Goal: Information Seeking & Learning: Learn about a topic

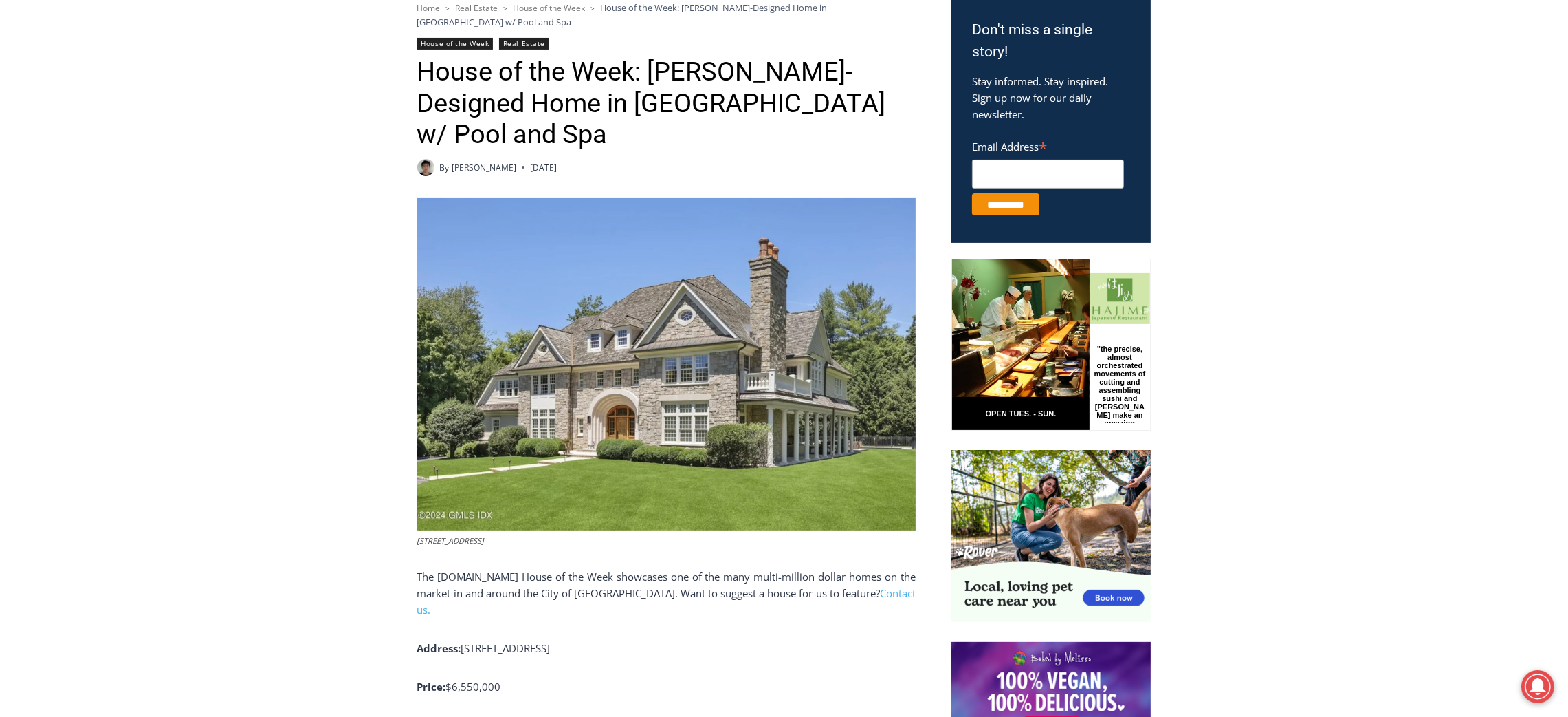
click at [647, 369] on img at bounding box center [666, 364] width 498 height 332
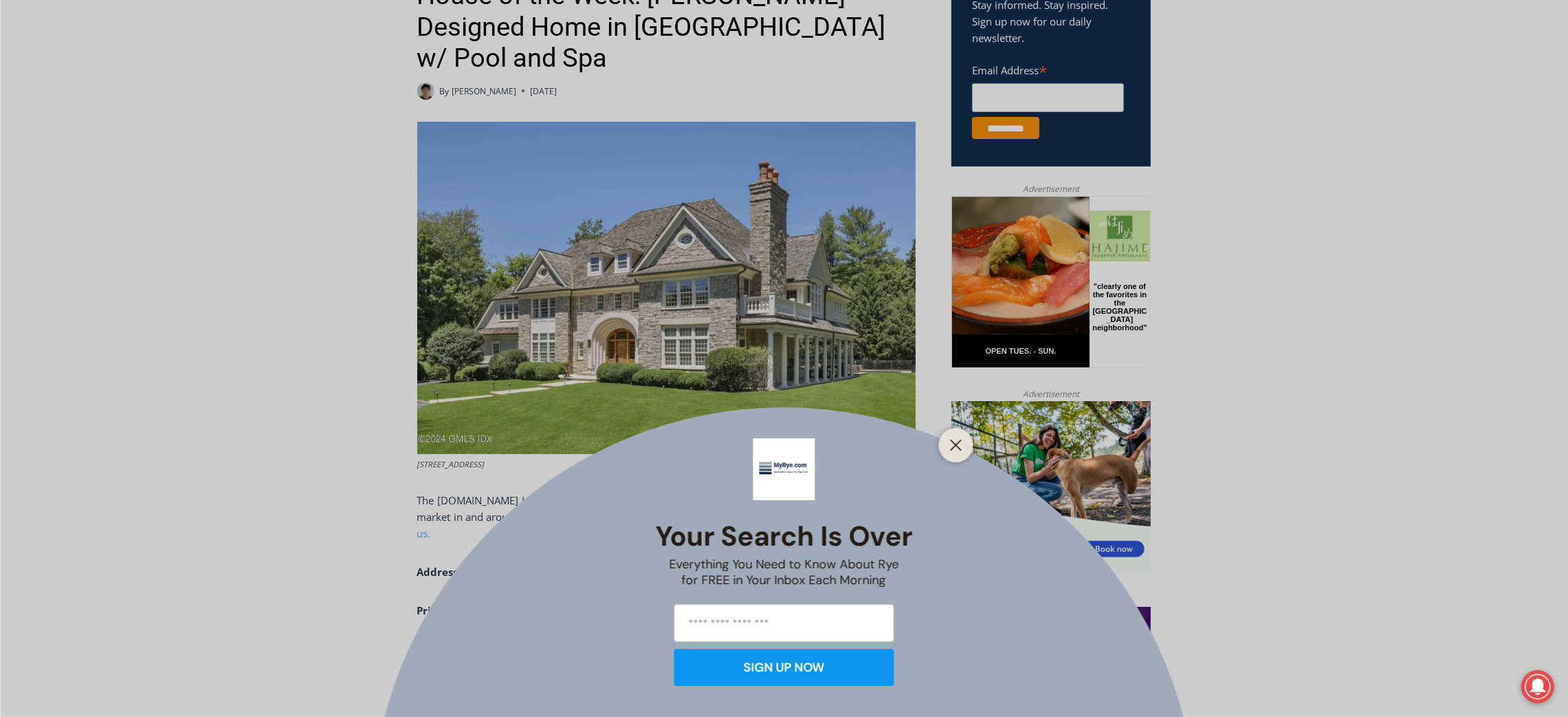
scroll to position [351, 0]
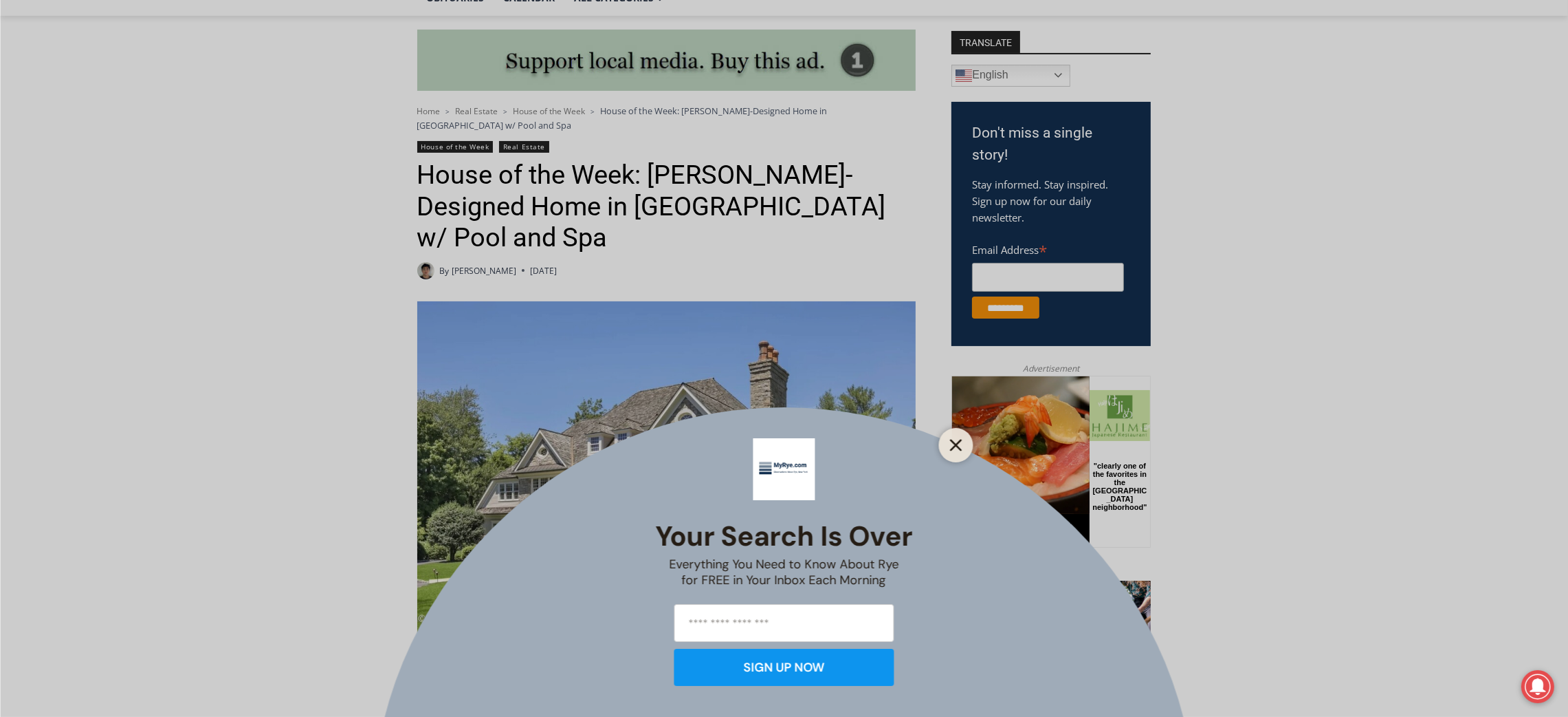
click at [960, 446] on icon "Close" at bounding box center [956, 445] width 12 height 12
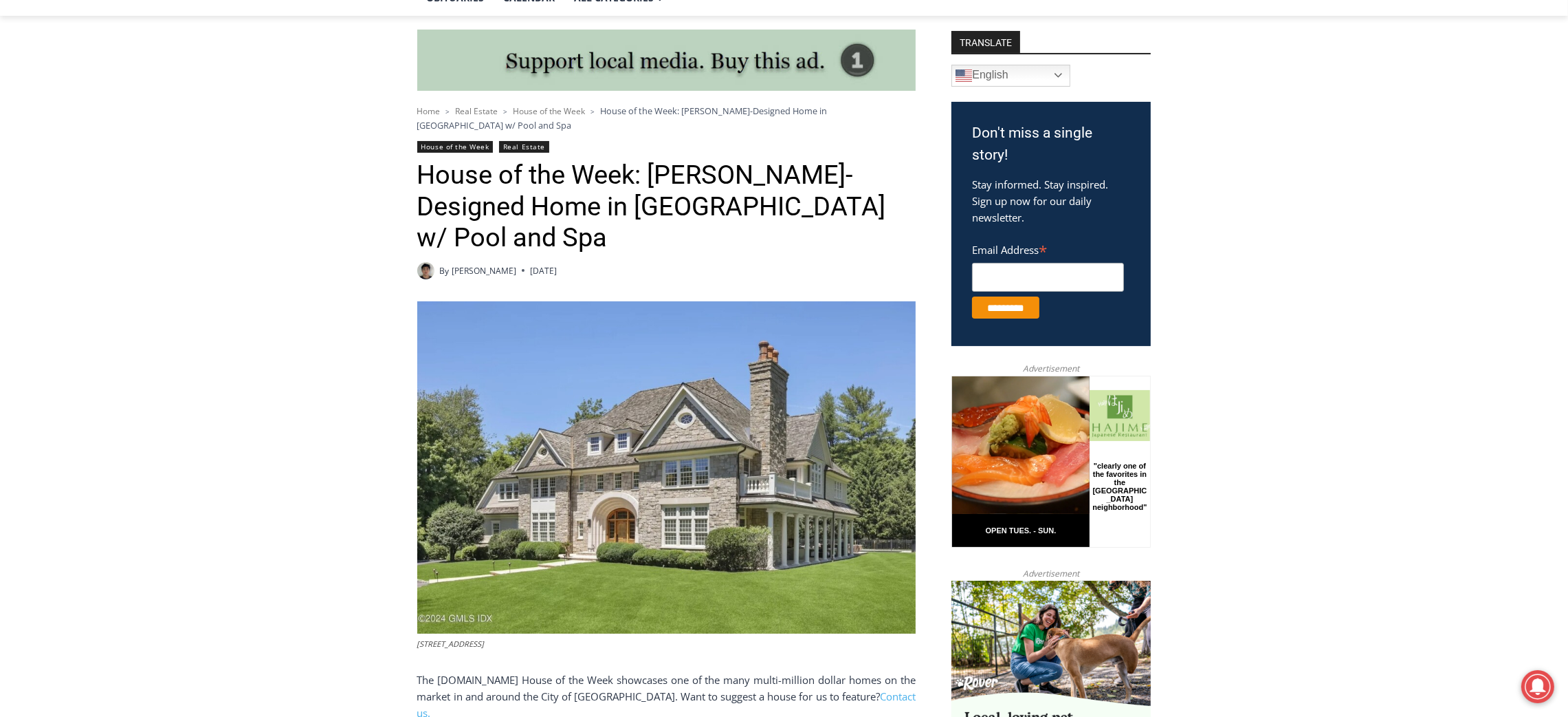
click at [692, 437] on img at bounding box center [666, 467] width 498 height 332
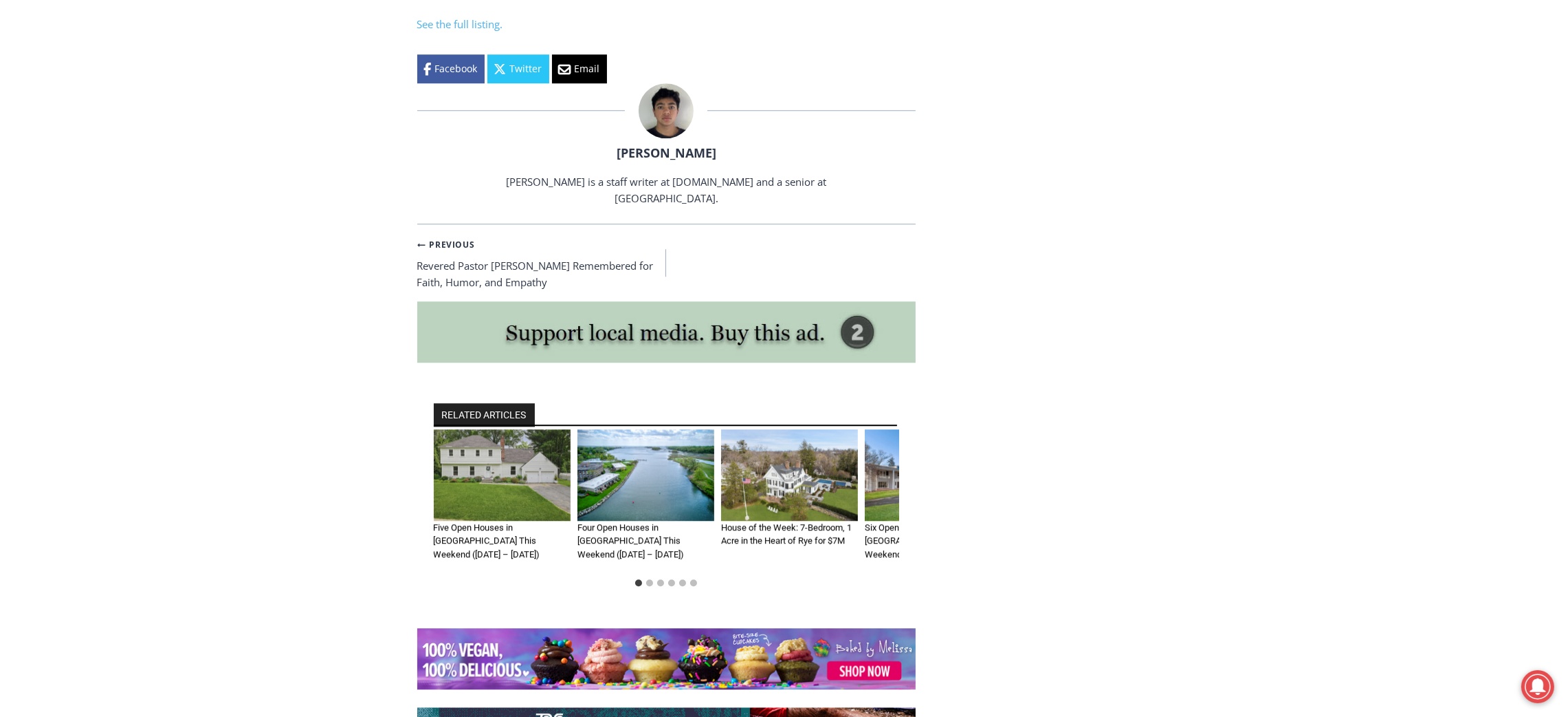
scroll to position [5716, 0]
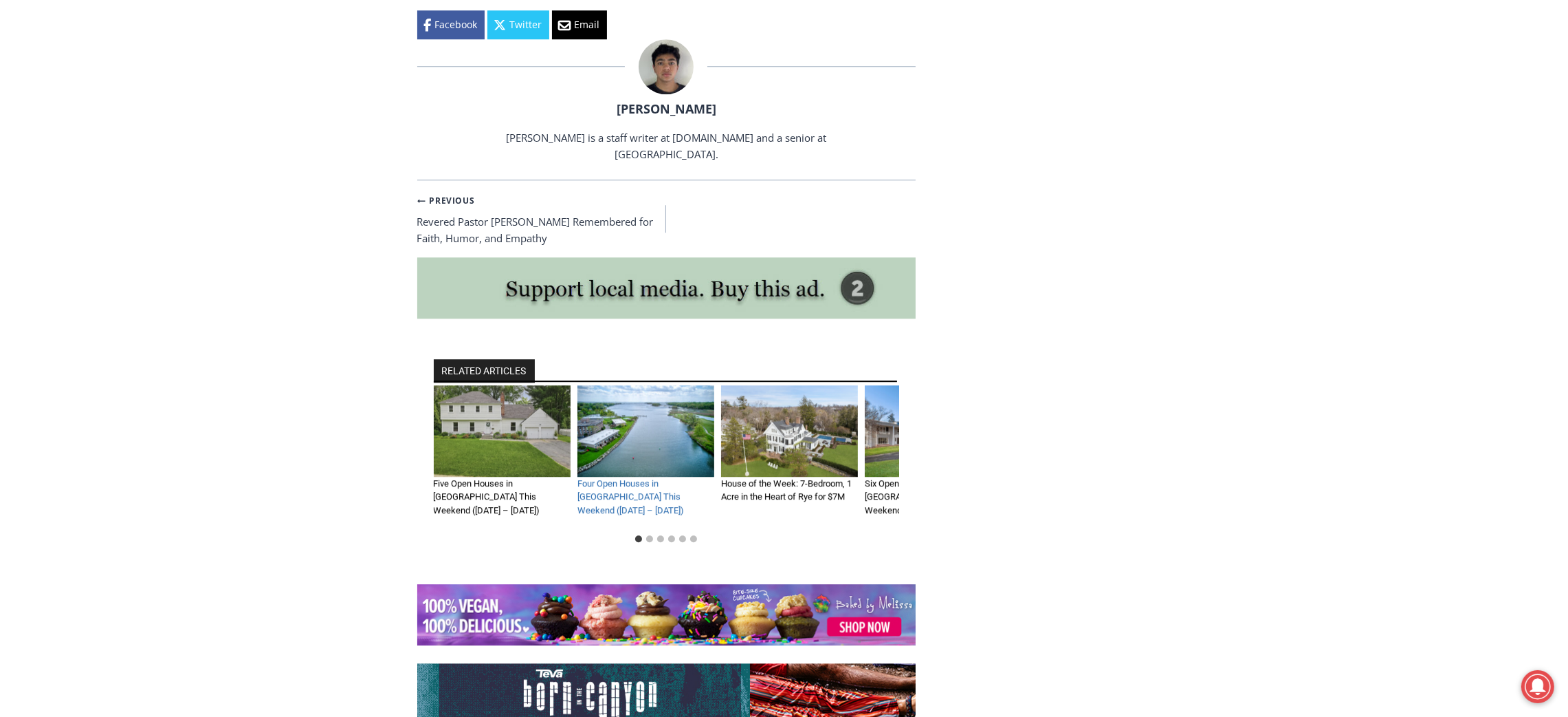
click at [659, 478] on link "Four Open Houses in [GEOGRAPHIC_DATA] This Weekend ([DATE] – [DATE])" at bounding box center [631, 496] width 107 height 37
click at [797, 478] on link "House of the Week: 7-Bedroom, 1 Acre in the Heart of Rye for $7M" at bounding box center [787, 490] width 131 height 24
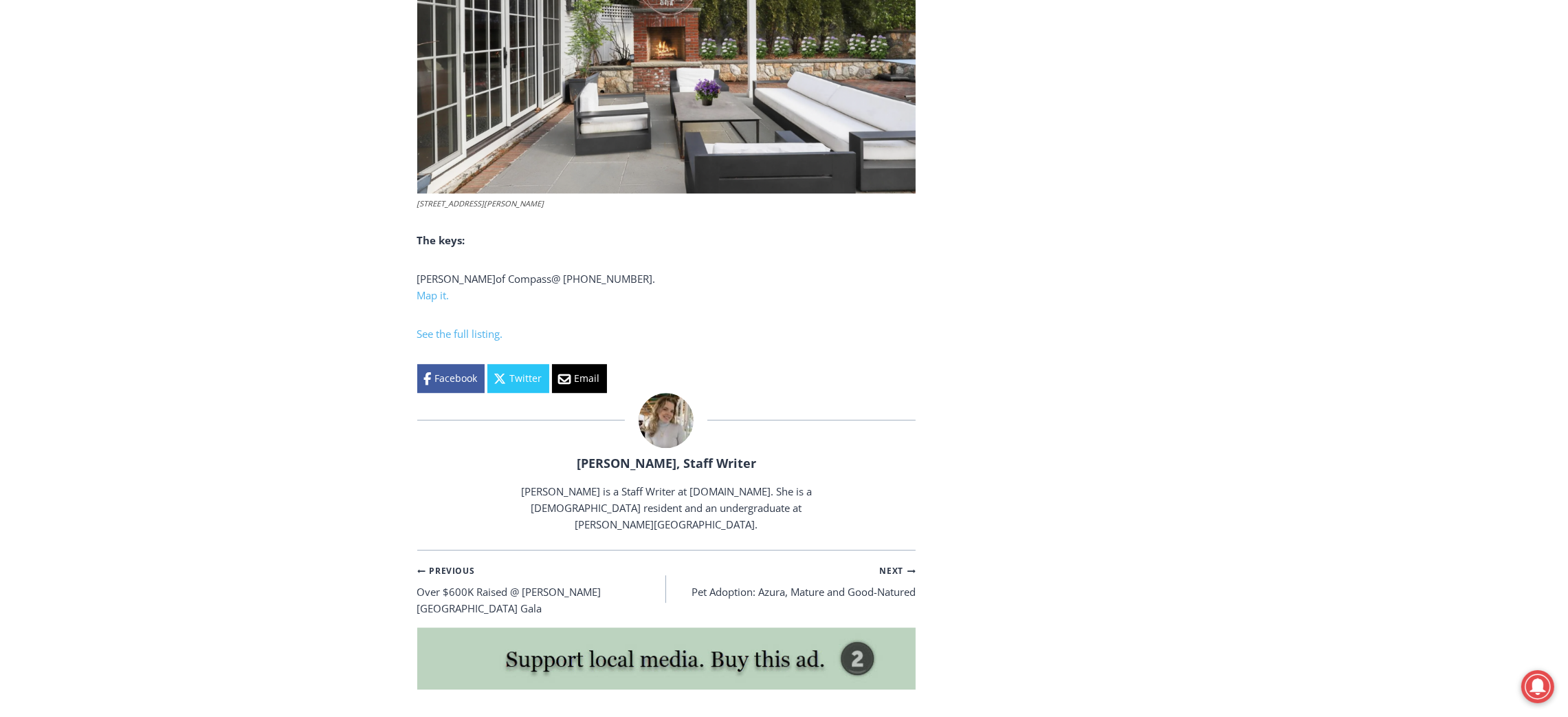
scroll to position [5881, 0]
